Goal: Transaction & Acquisition: Book appointment/travel/reservation

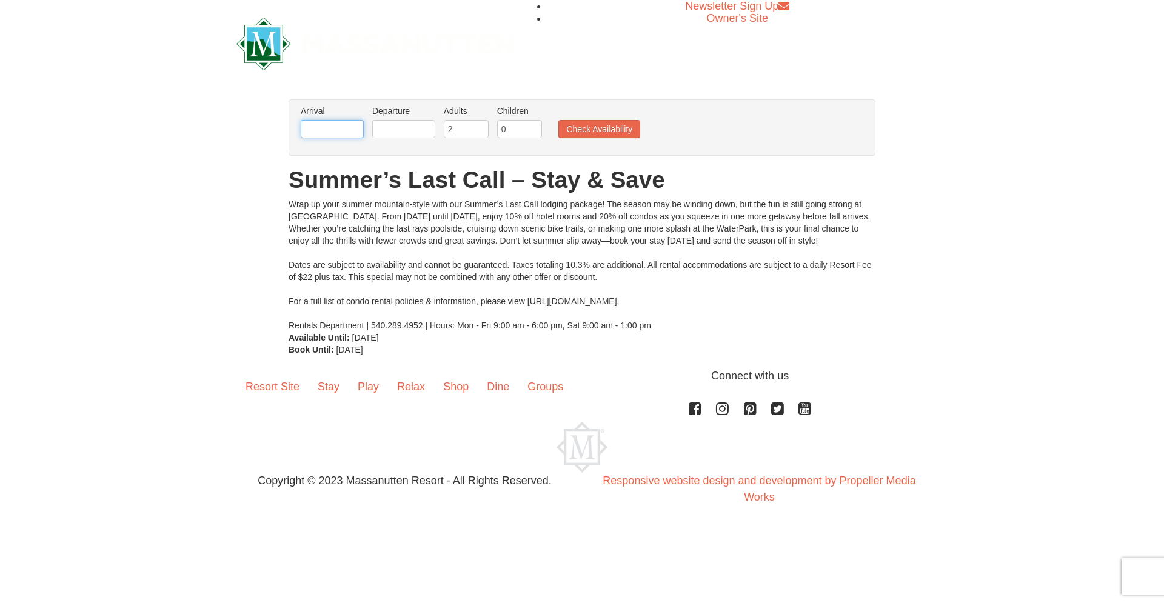
click at [346, 130] on input "text" at bounding box center [332, 129] width 63 height 18
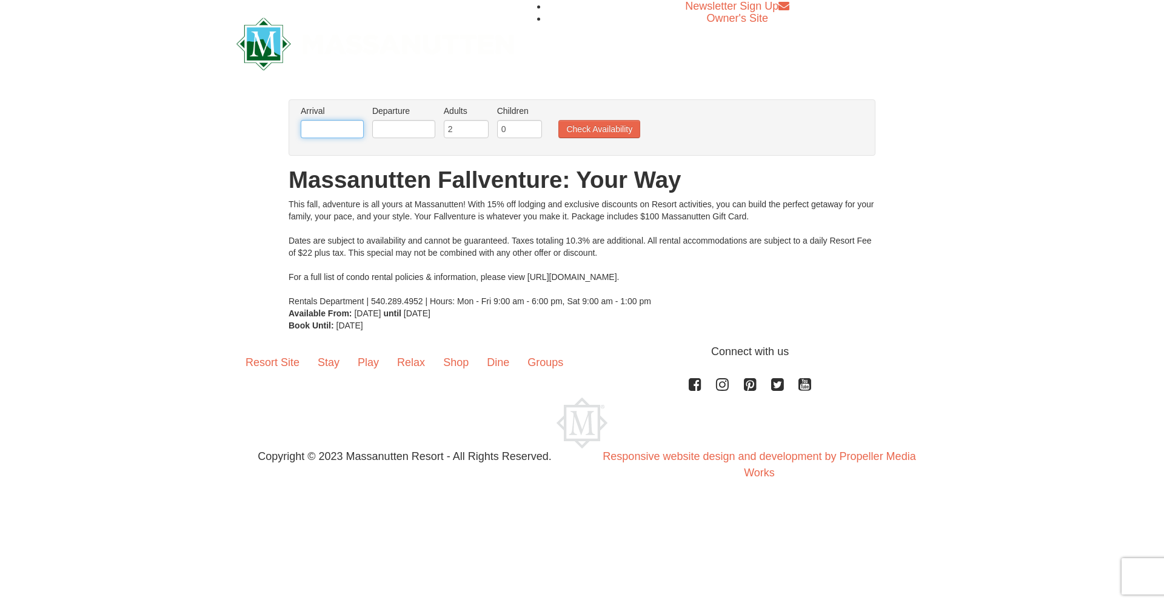
click at [338, 124] on input "text" at bounding box center [332, 129] width 63 height 18
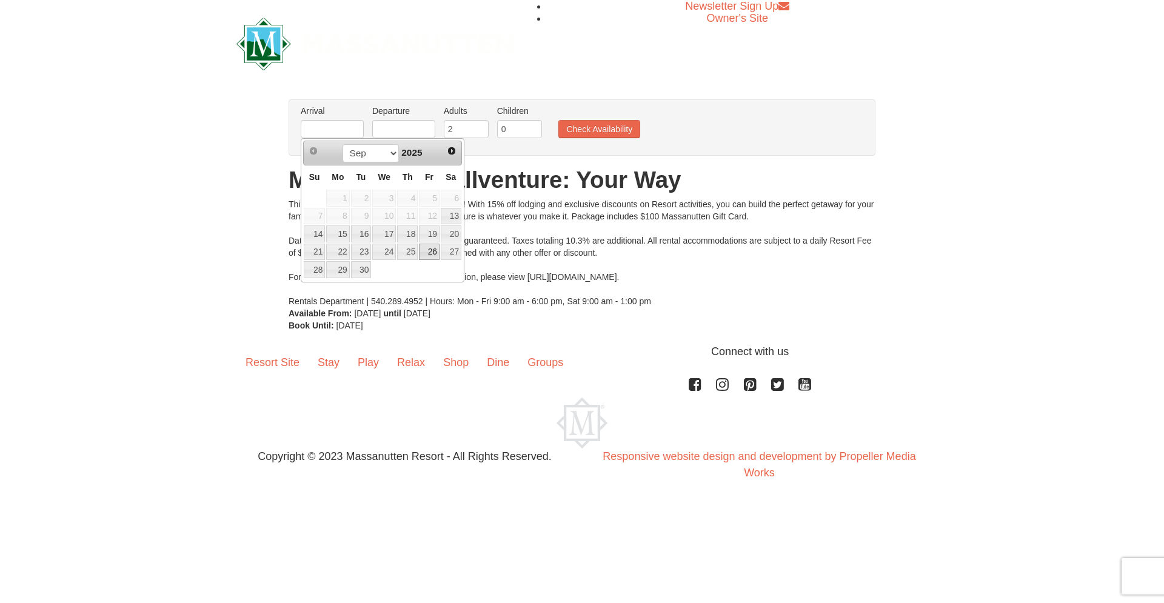
click at [433, 249] on link "26" at bounding box center [429, 252] width 21 height 17
type input "09/26/2025"
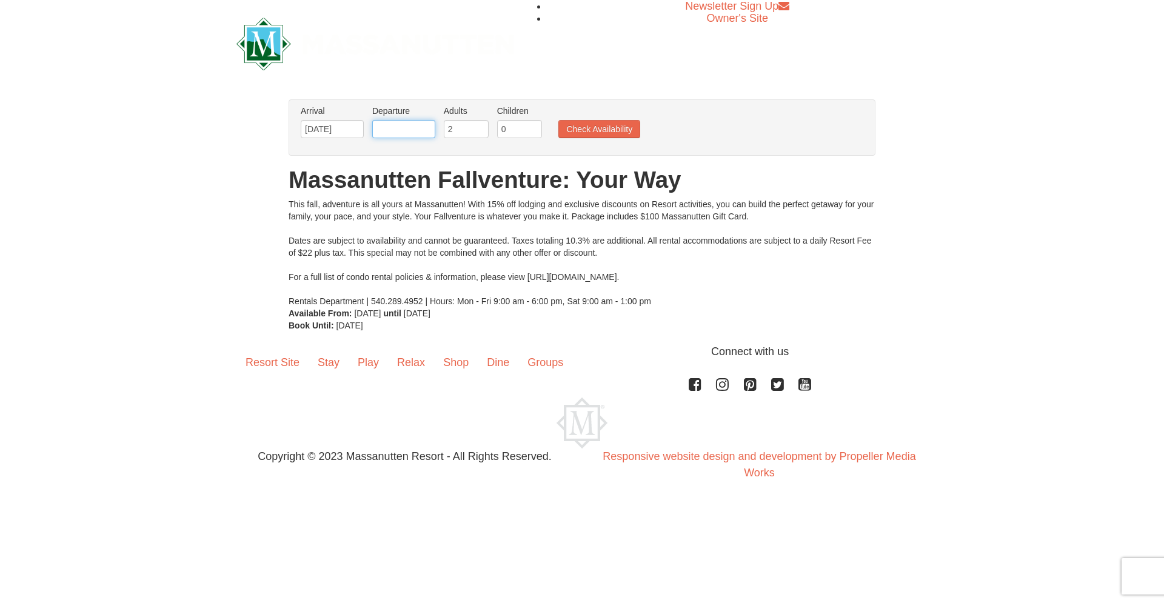
click at [401, 134] on input "text" at bounding box center [403, 129] width 63 height 18
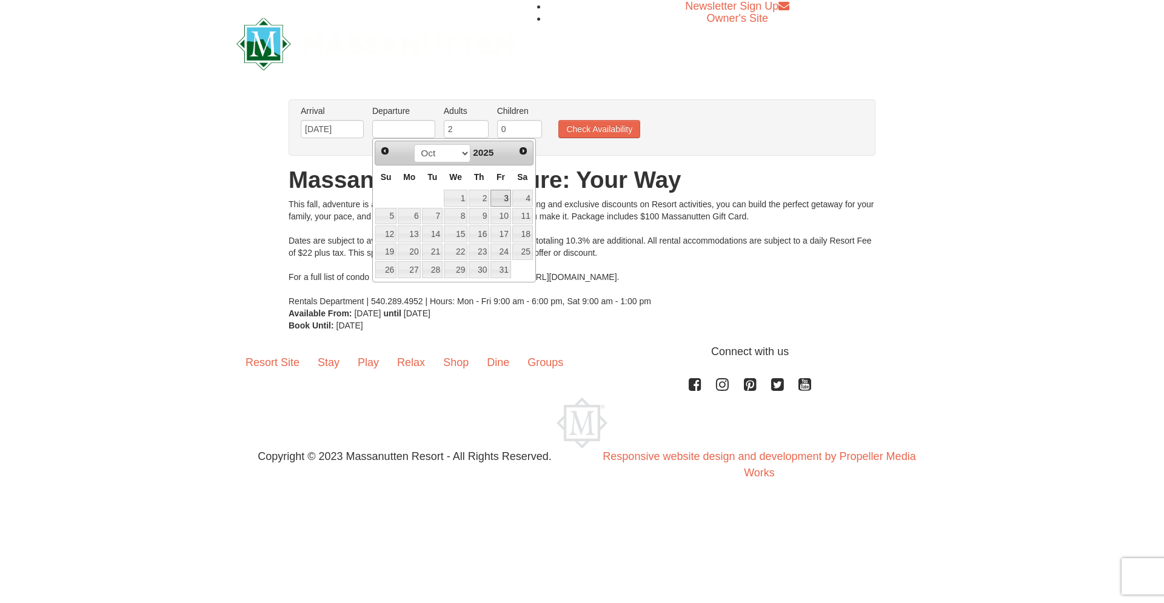
click at [505, 200] on link "3" at bounding box center [500, 198] width 21 height 17
type input "10/03/2025"
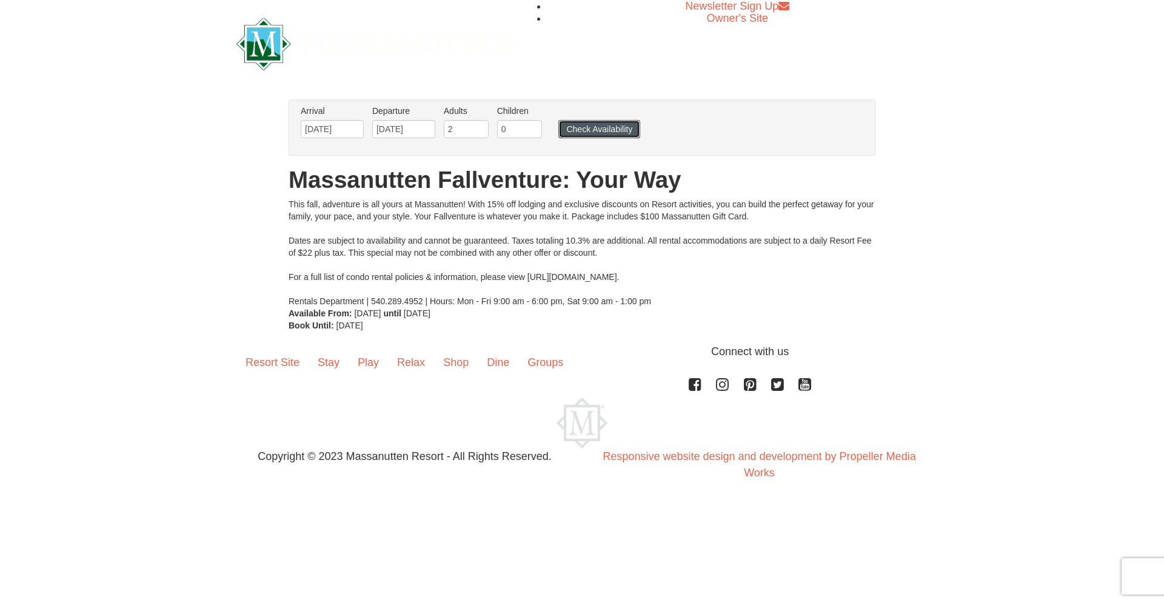
click at [602, 128] on button "Check Availability" at bounding box center [599, 129] width 82 height 18
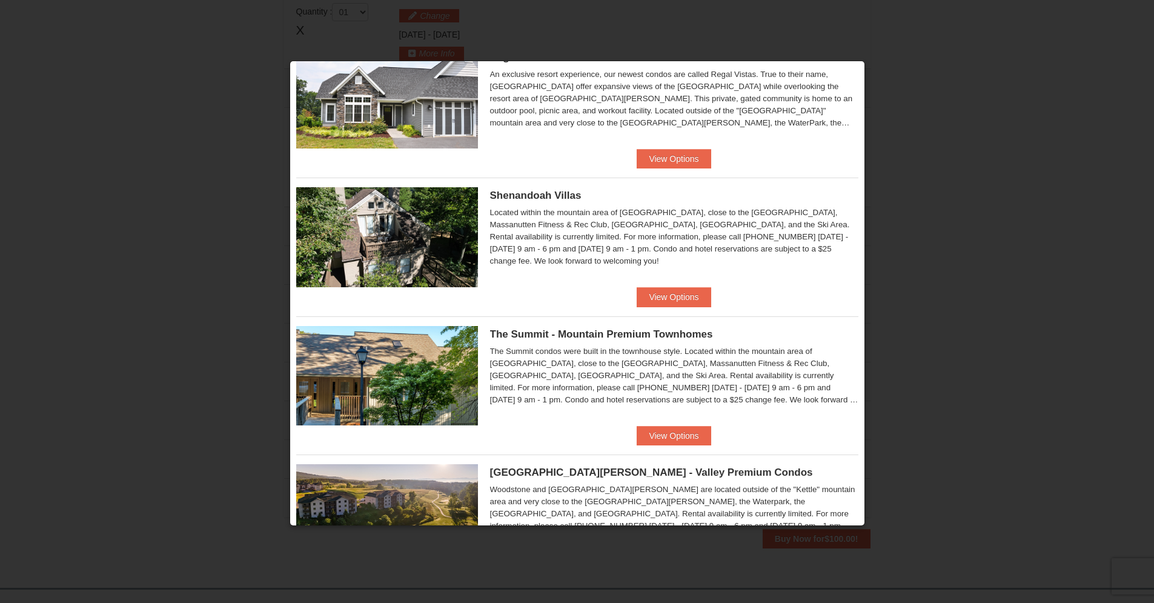
scroll to position [262, 0]
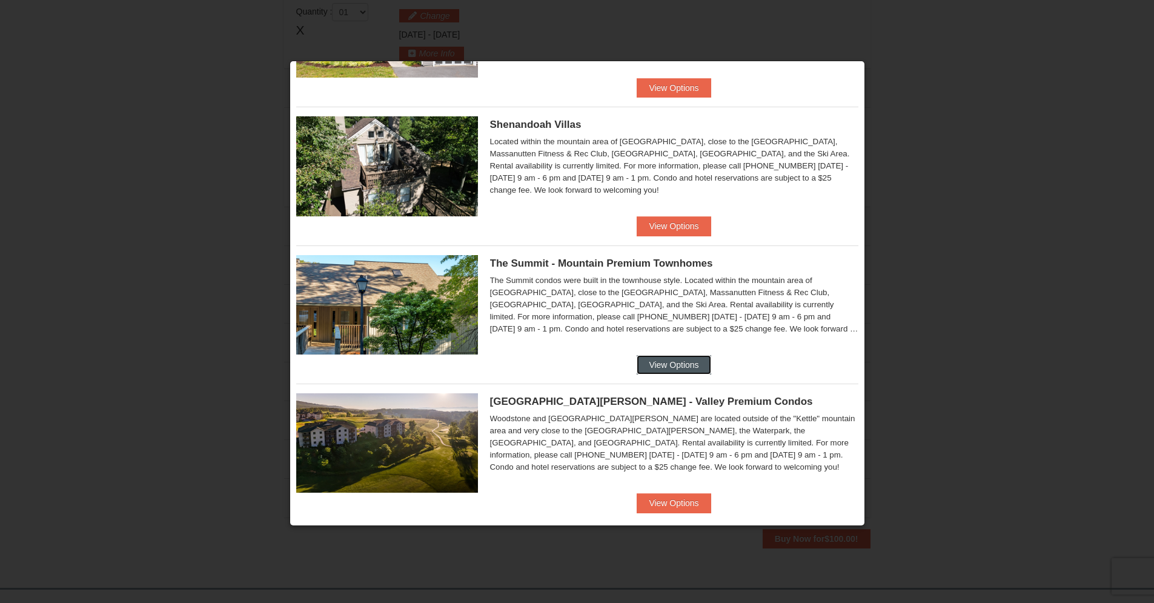
click at [675, 366] on button "View Options" at bounding box center [674, 364] width 74 height 19
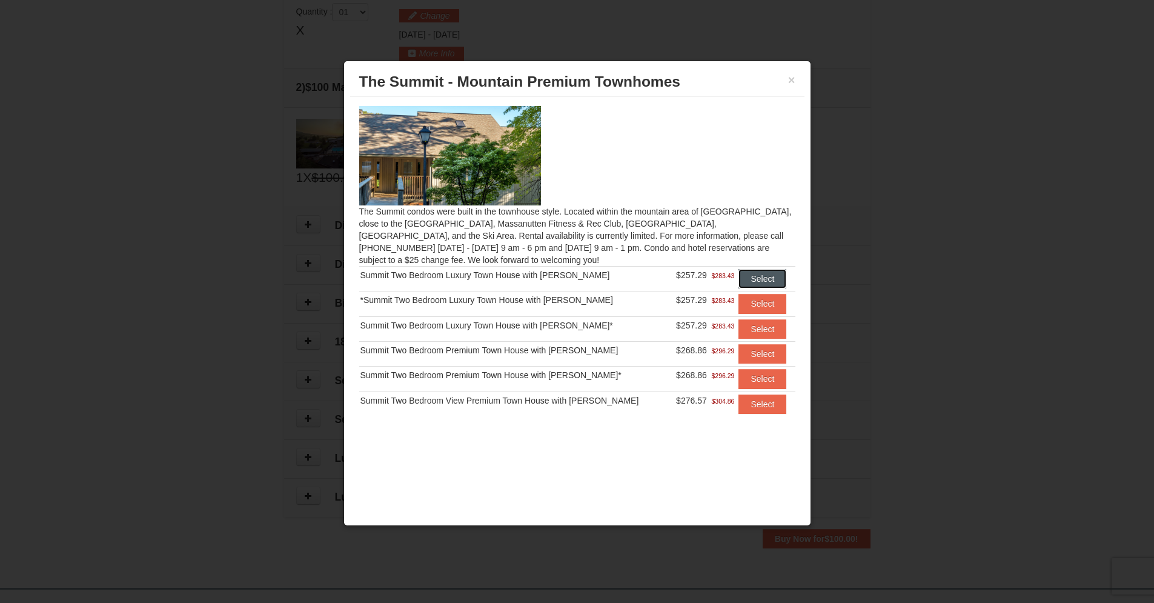
click at [751, 276] on button "Select" at bounding box center [763, 278] width 48 height 19
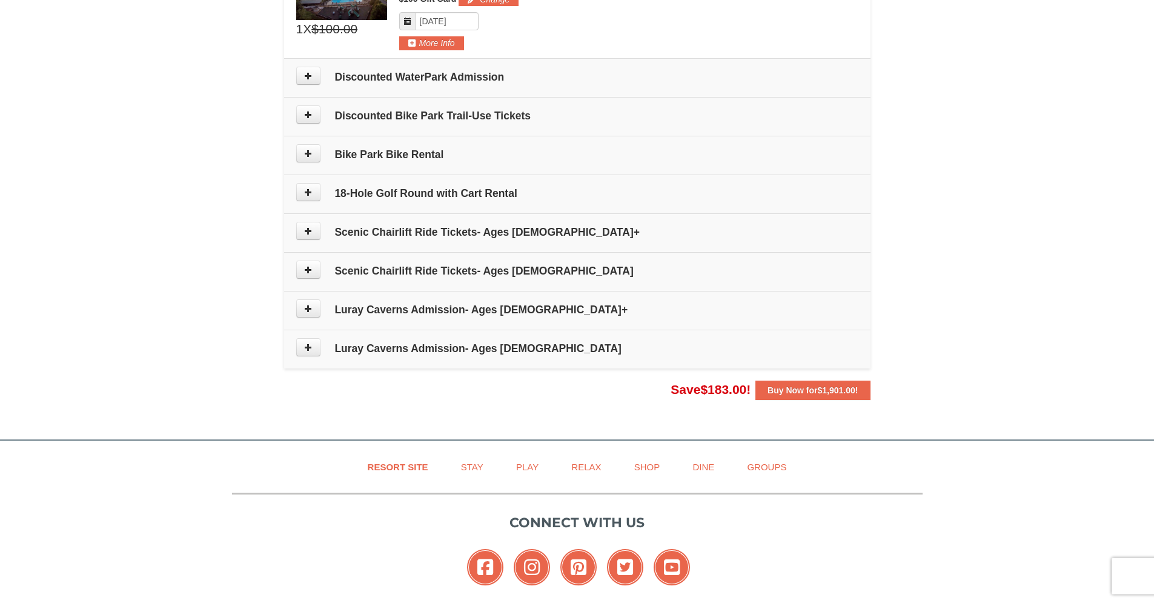
scroll to position [555, 0]
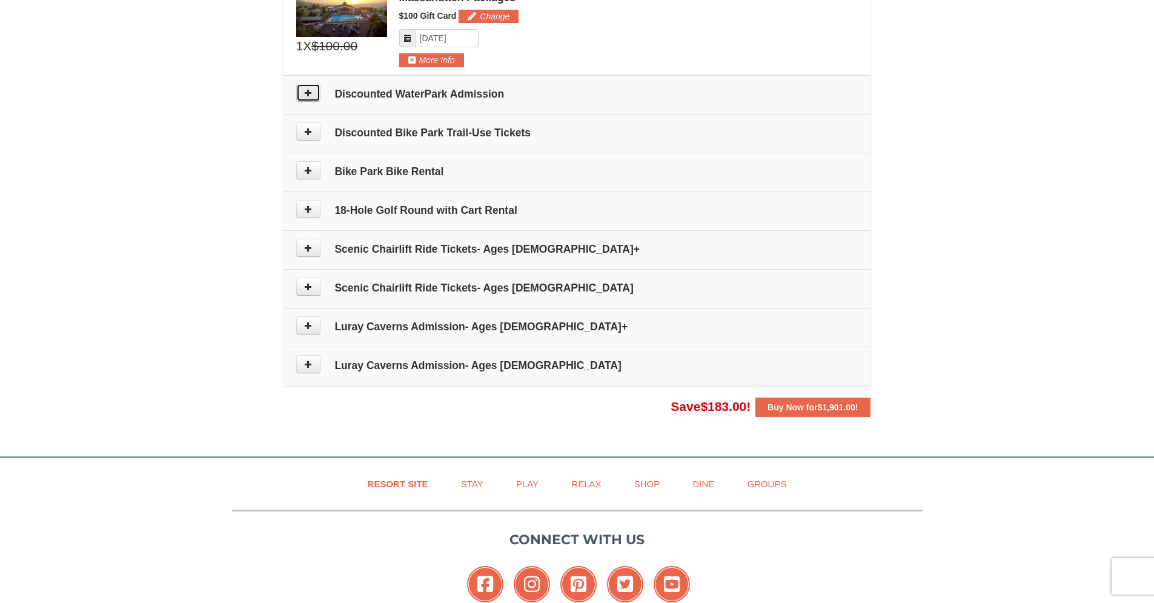
click at [310, 95] on icon at bounding box center [308, 92] width 8 height 8
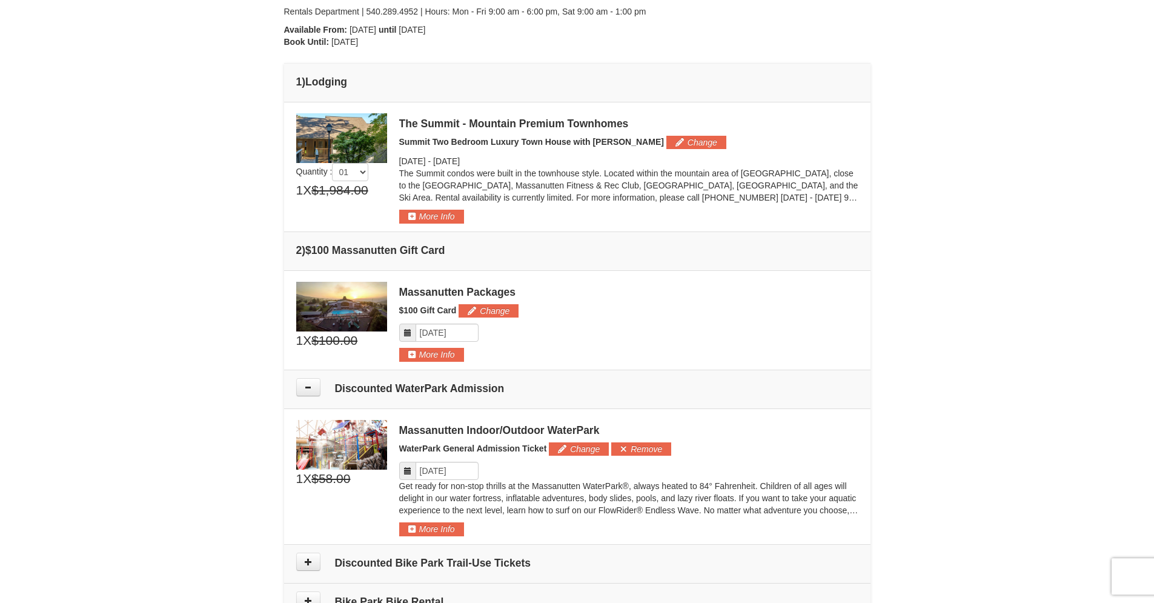
scroll to position [251, 0]
